Goal: Transaction & Acquisition: Purchase product/service

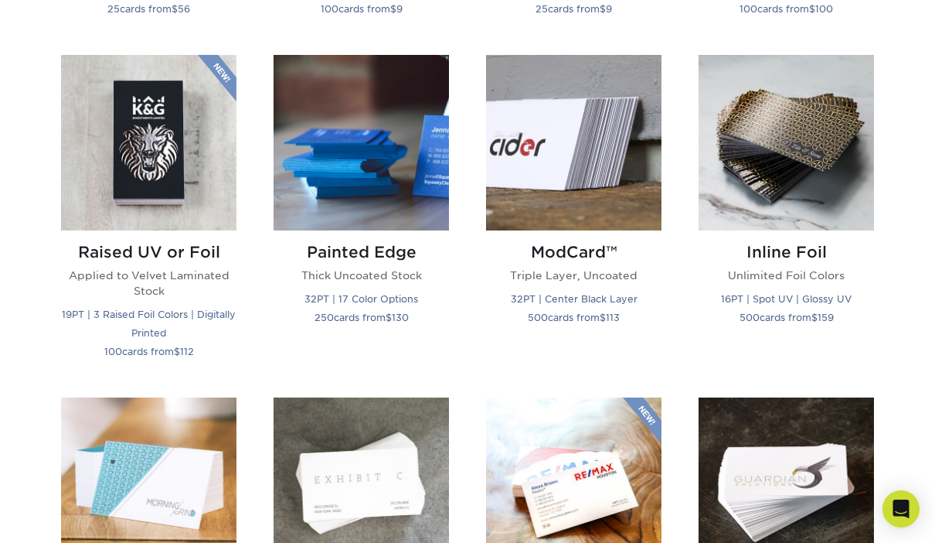
scroll to position [1035, 0]
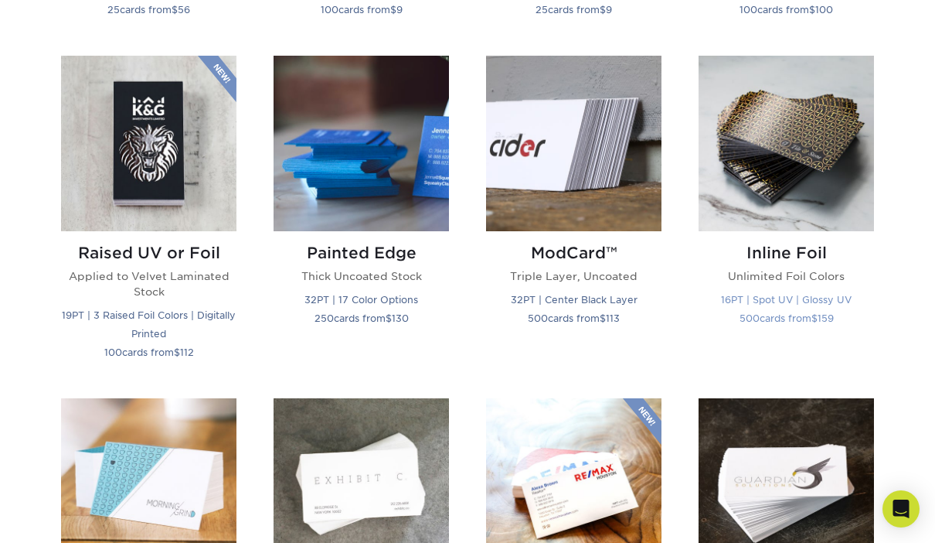
click at [794, 141] on img at bounding box center [786, 143] width 175 height 175
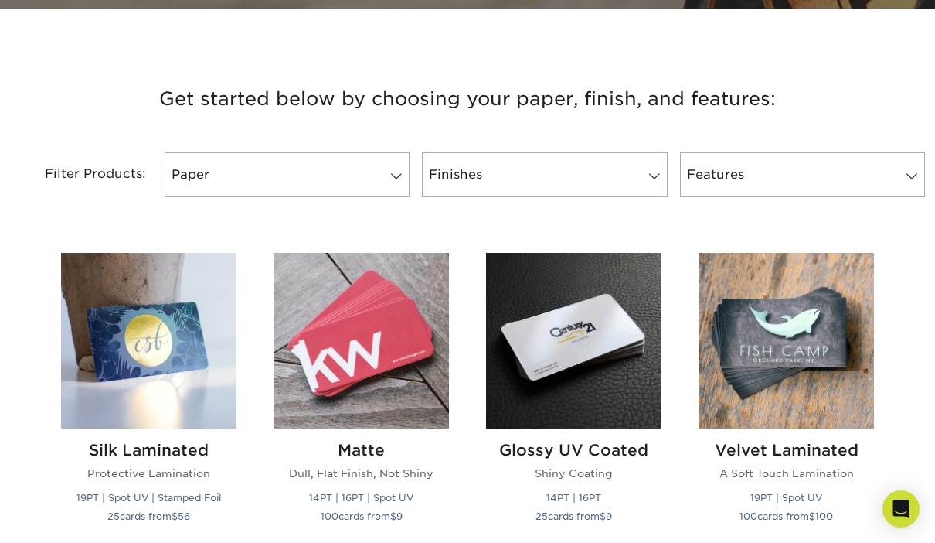
scroll to position [536, 0]
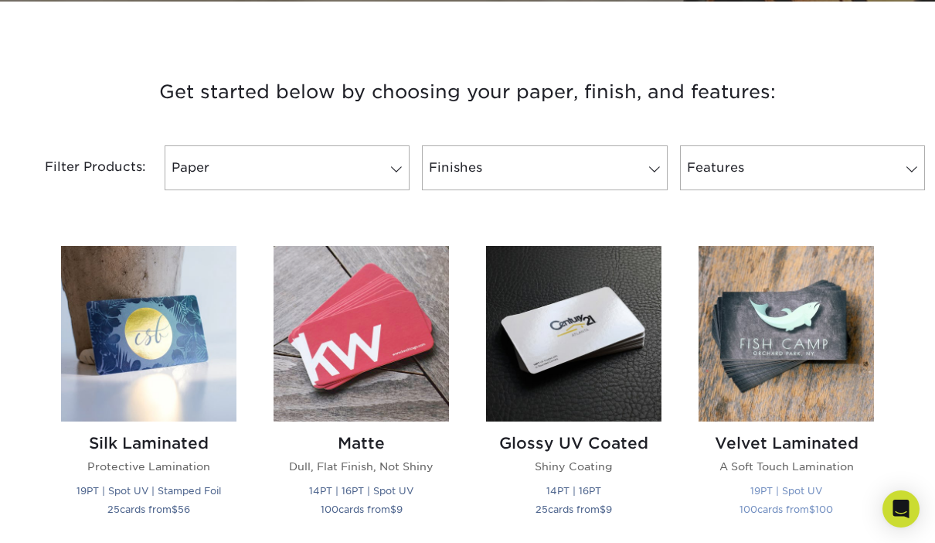
click at [807, 351] on img at bounding box center [786, 333] width 175 height 175
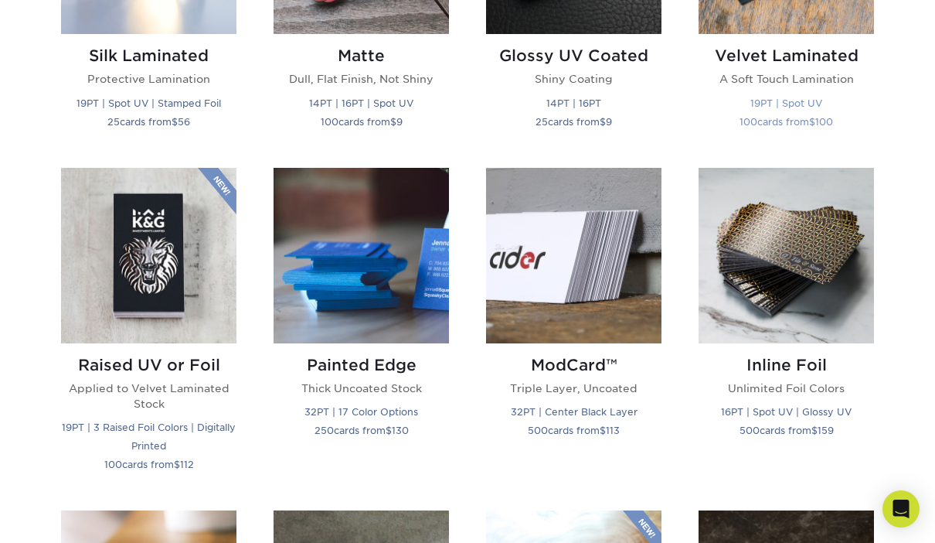
scroll to position [924, 0]
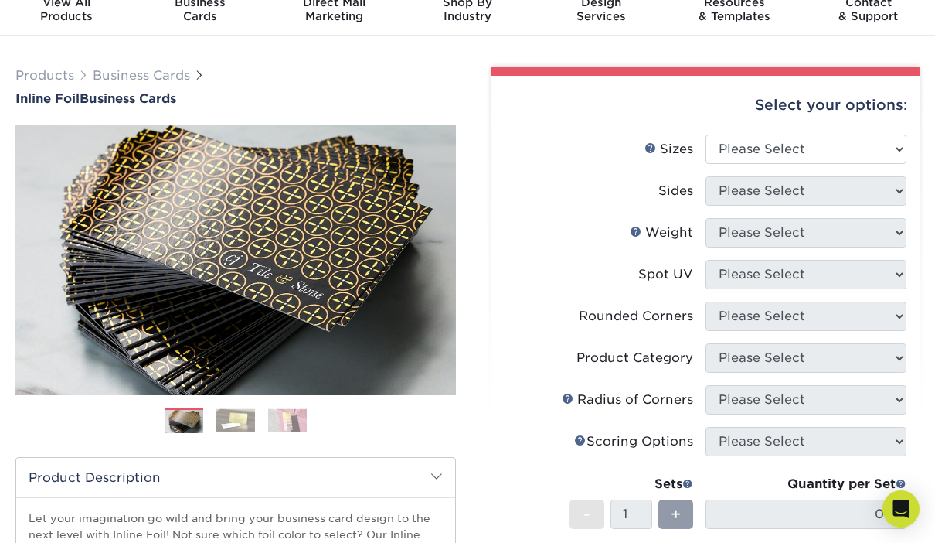
scroll to position [58, 0]
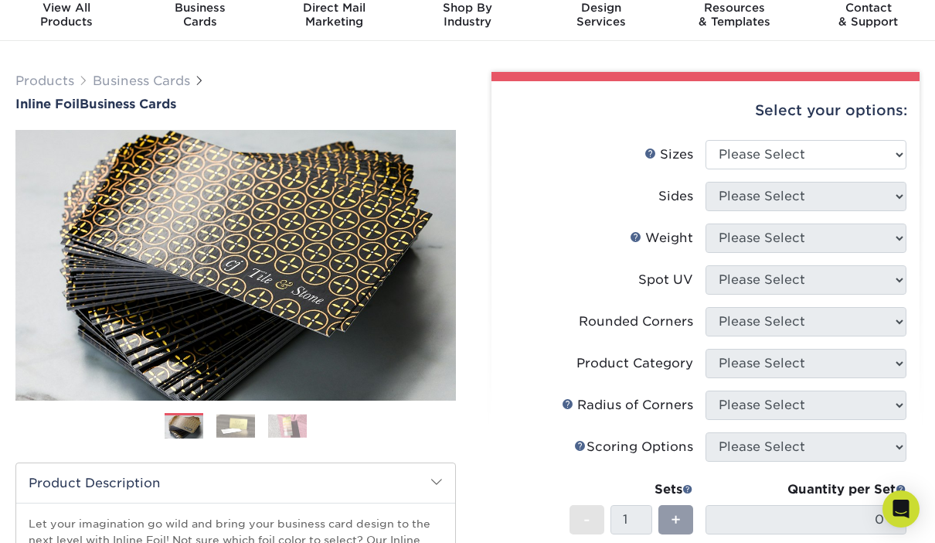
click at [298, 422] on img at bounding box center [287, 426] width 39 height 24
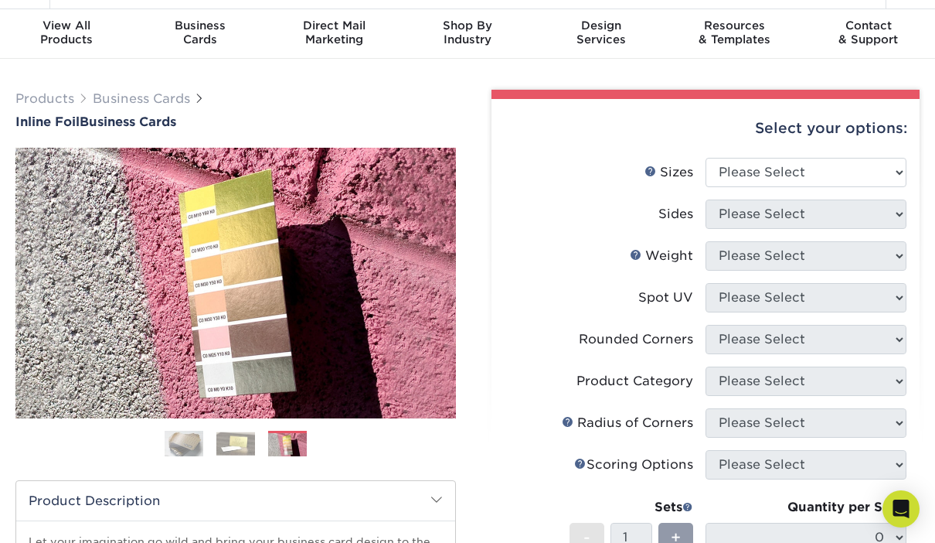
scroll to position [0, 0]
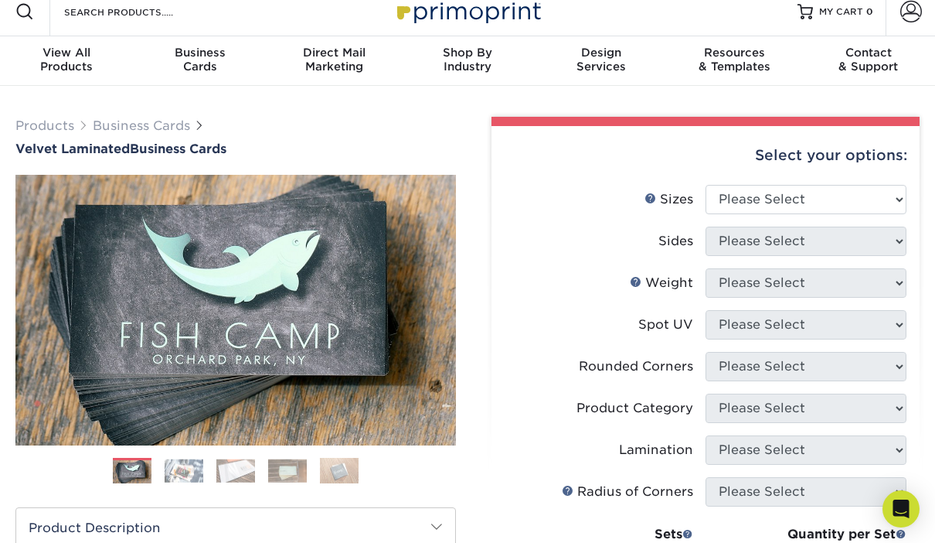
scroll to position [14, 0]
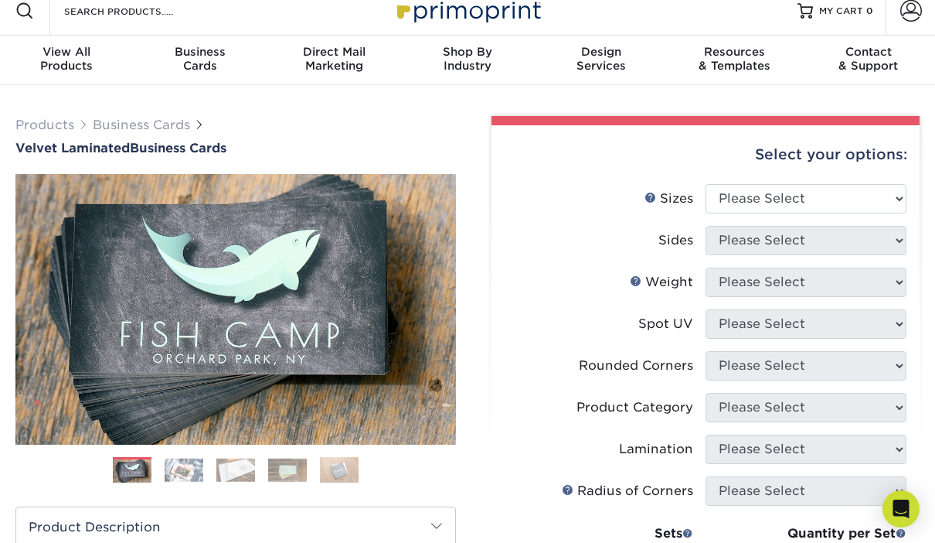
click at [346, 469] on img at bounding box center [339, 469] width 39 height 27
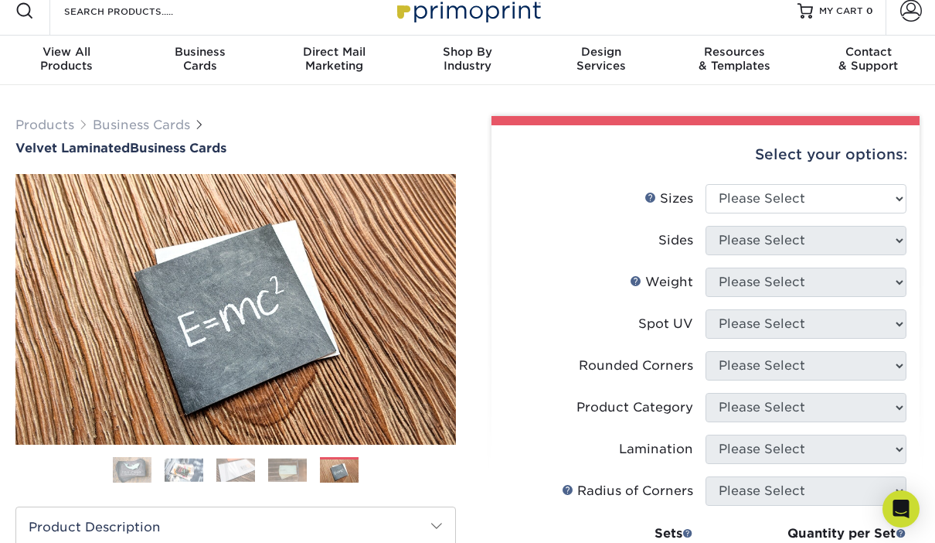
click at [287, 482] on img at bounding box center [287, 470] width 39 height 24
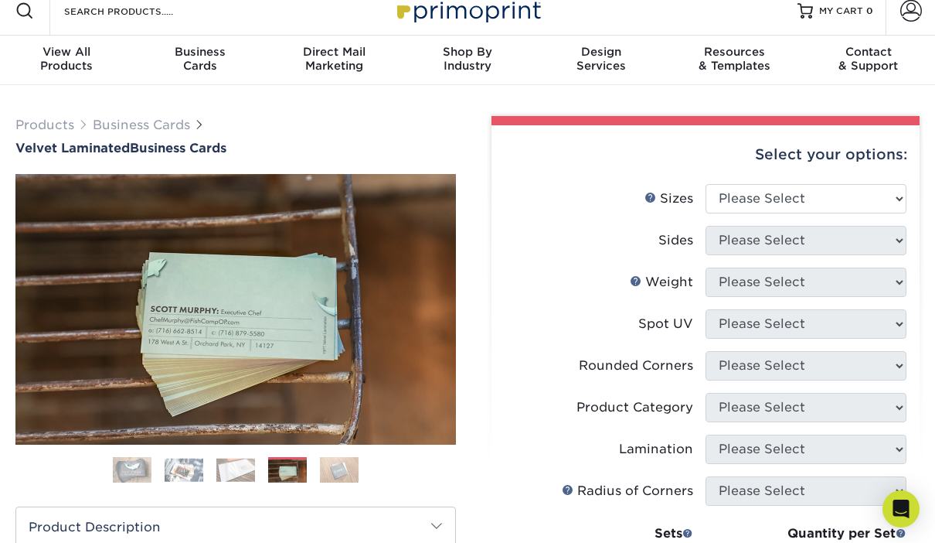
click at [243, 477] on img at bounding box center [235, 470] width 39 height 24
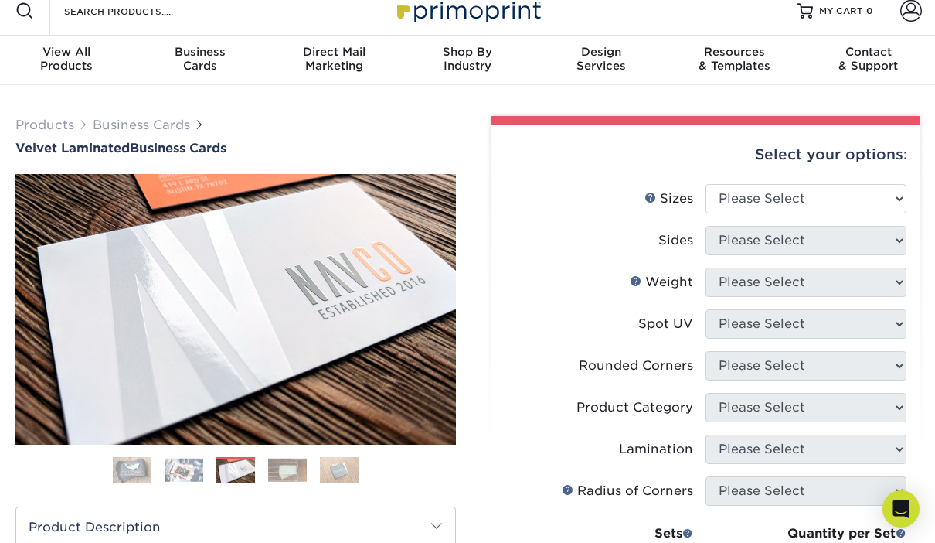
click at [185, 480] on img at bounding box center [184, 470] width 39 height 24
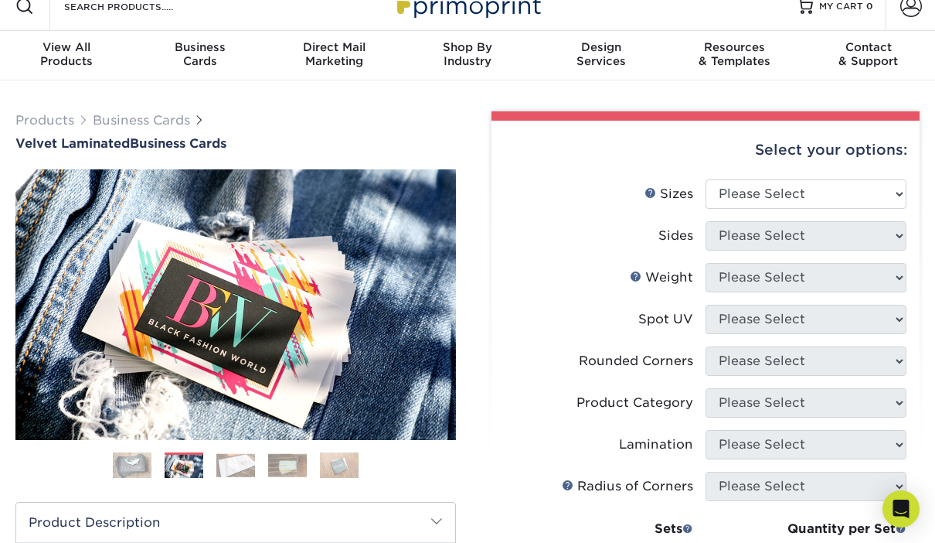
scroll to position [0, 0]
